Goal: Information Seeking & Learning: Understand process/instructions

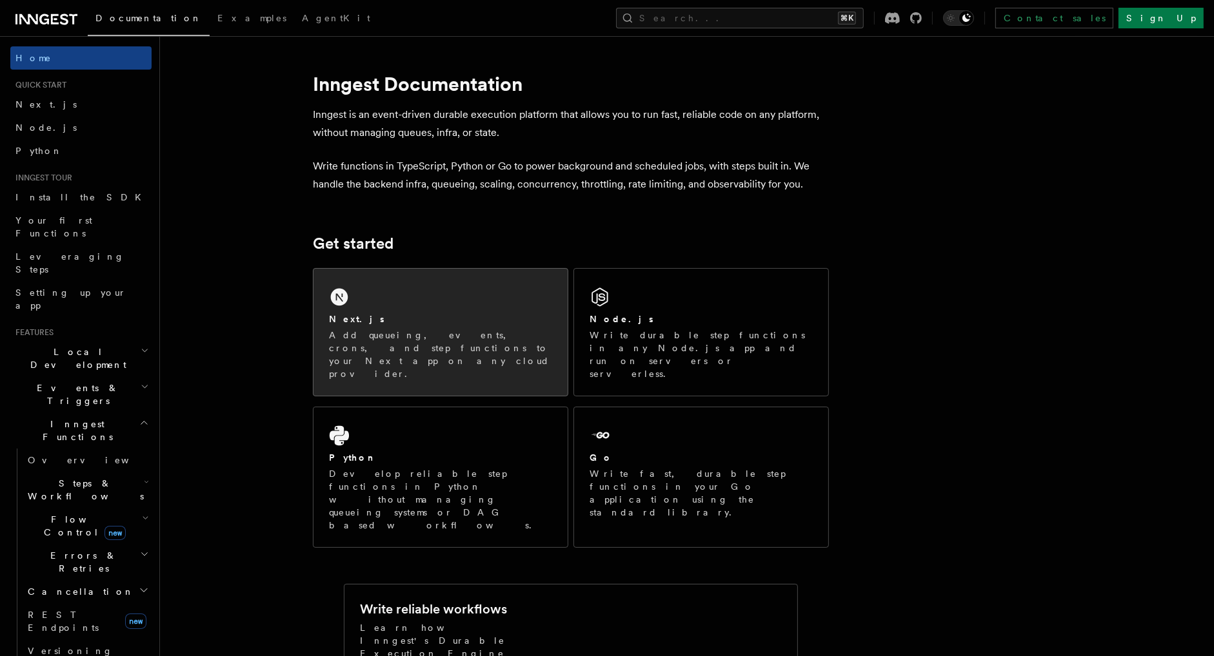
click at [458, 291] on div "Next.js Add queueing, events, crons, and step functions to your Next app on any…" at bounding box center [440, 332] width 254 height 127
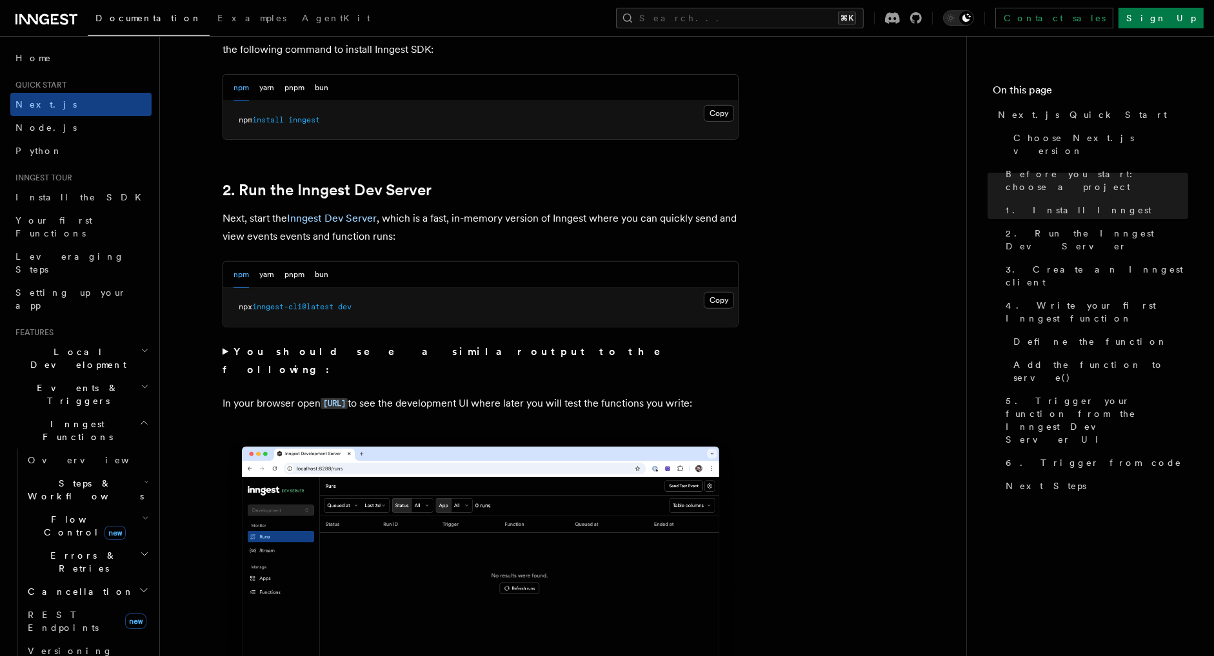
scroll to position [774, 0]
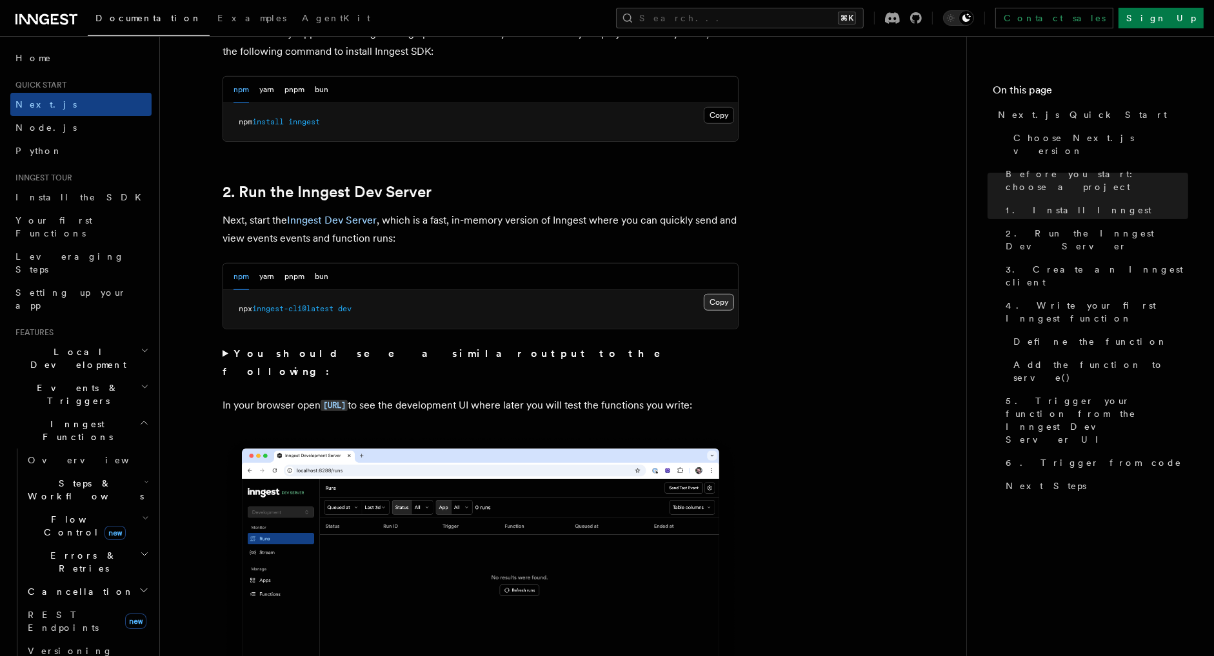
click at [712, 300] on button "Copy Copied" at bounding box center [719, 302] width 30 height 17
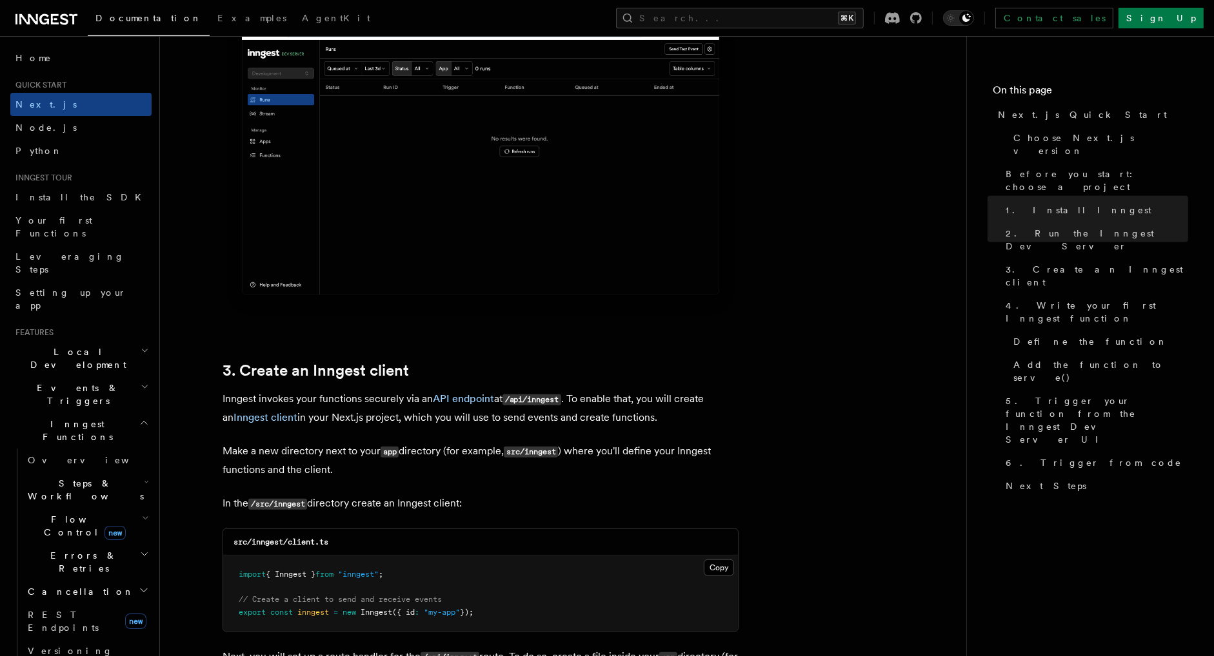
scroll to position [1215, 0]
